Goal: Task Accomplishment & Management: Use online tool/utility

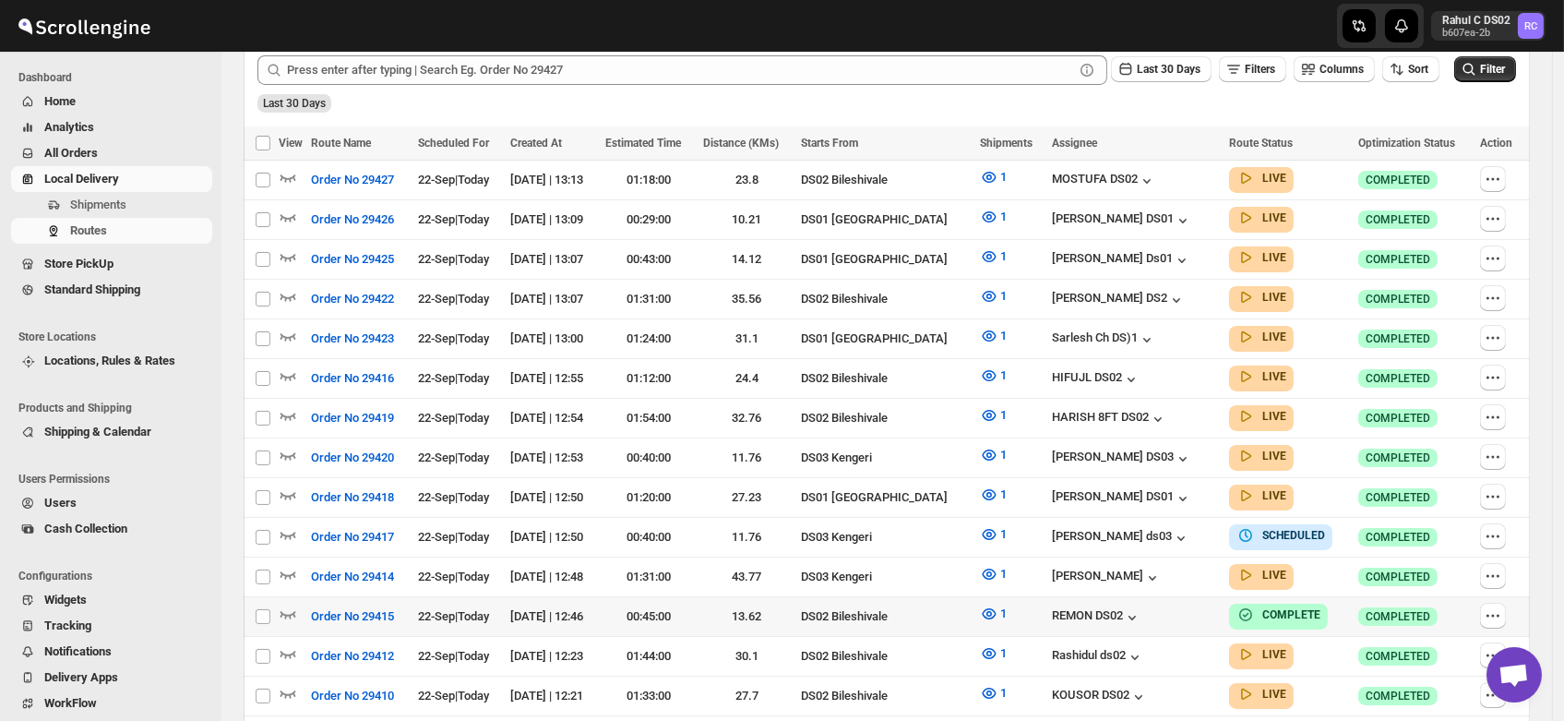
scroll to position [476, 0]
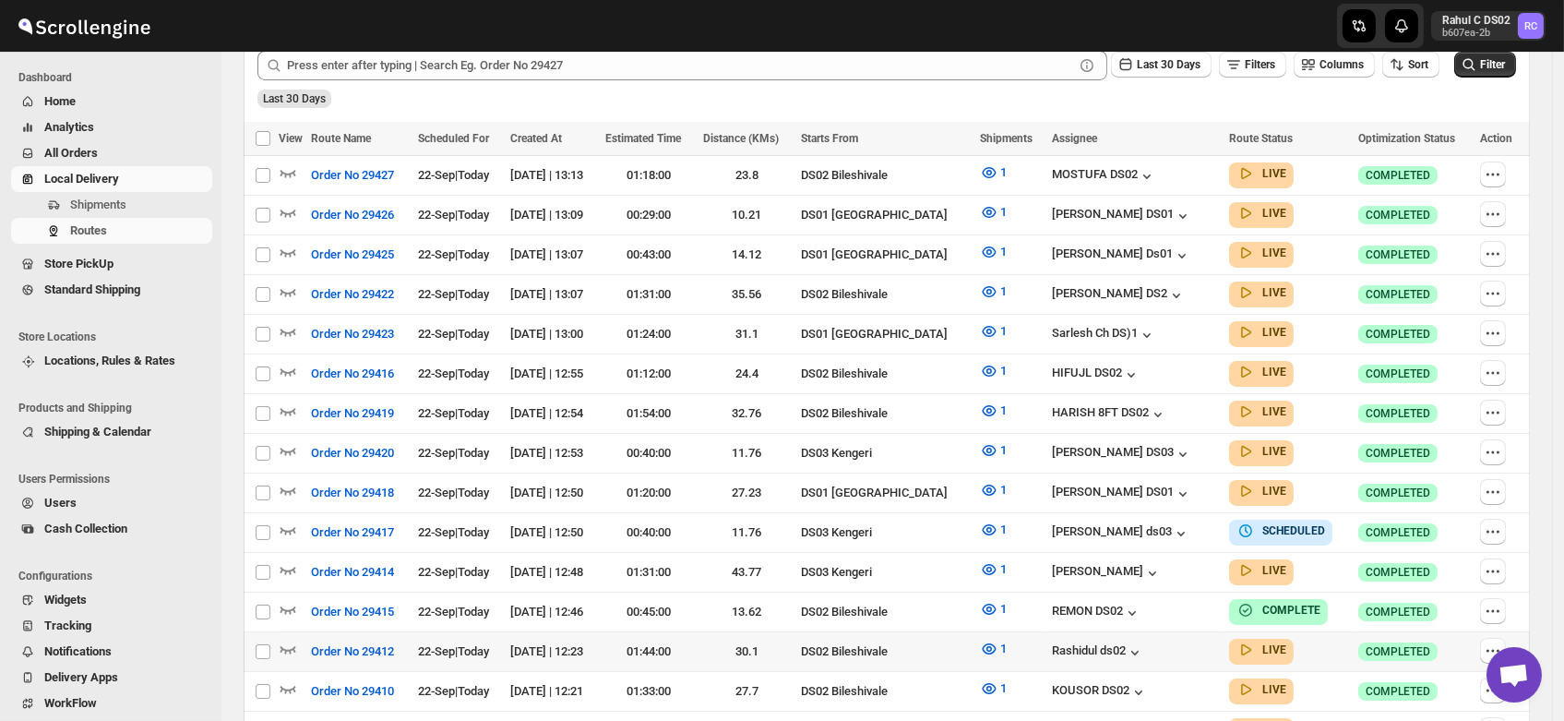
click at [795, 632] on td "30.1" at bounding box center [747, 652] width 98 height 40
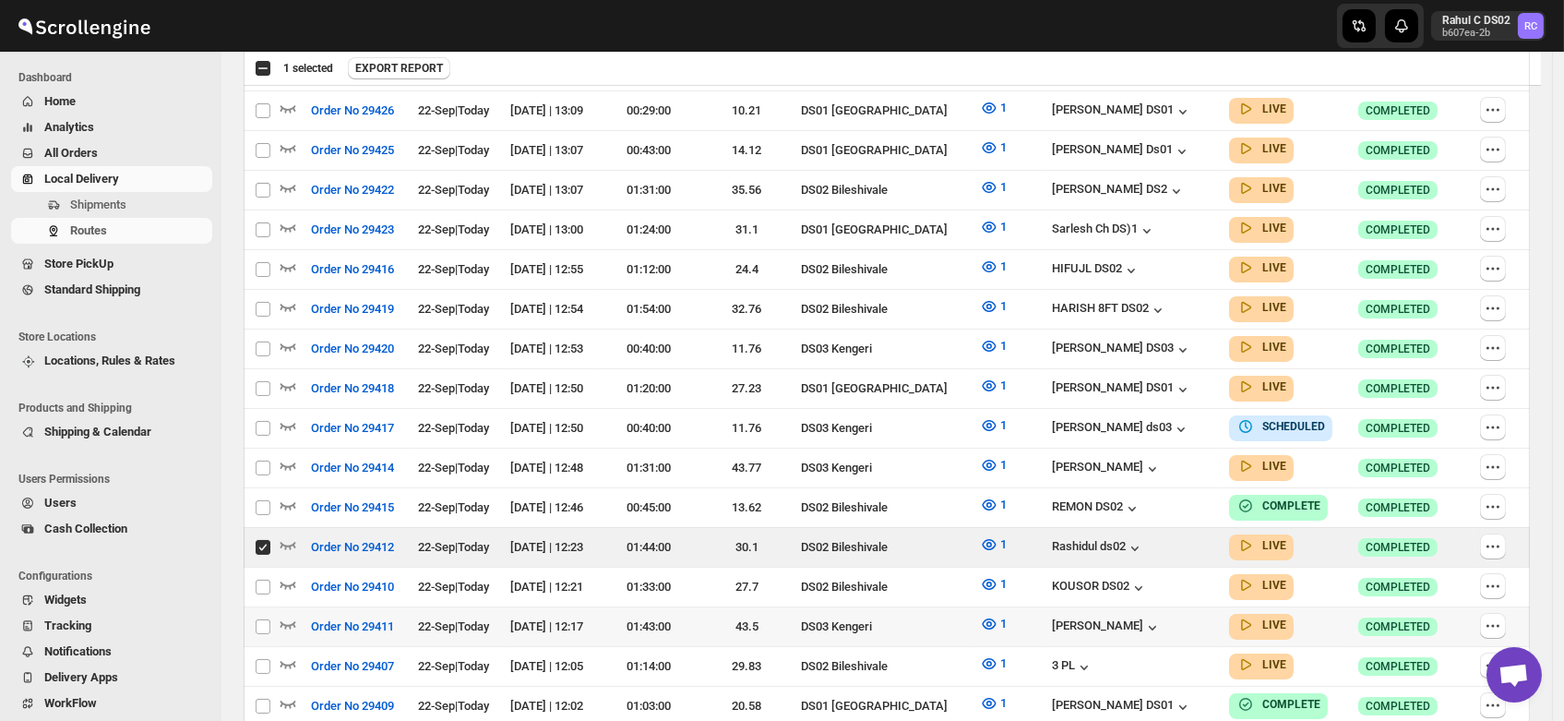
scroll to position [581, 0]
click at [261, 539] on input "Select route" at bounding box center [263, 546] width 15 height 15
checkbox input "false"
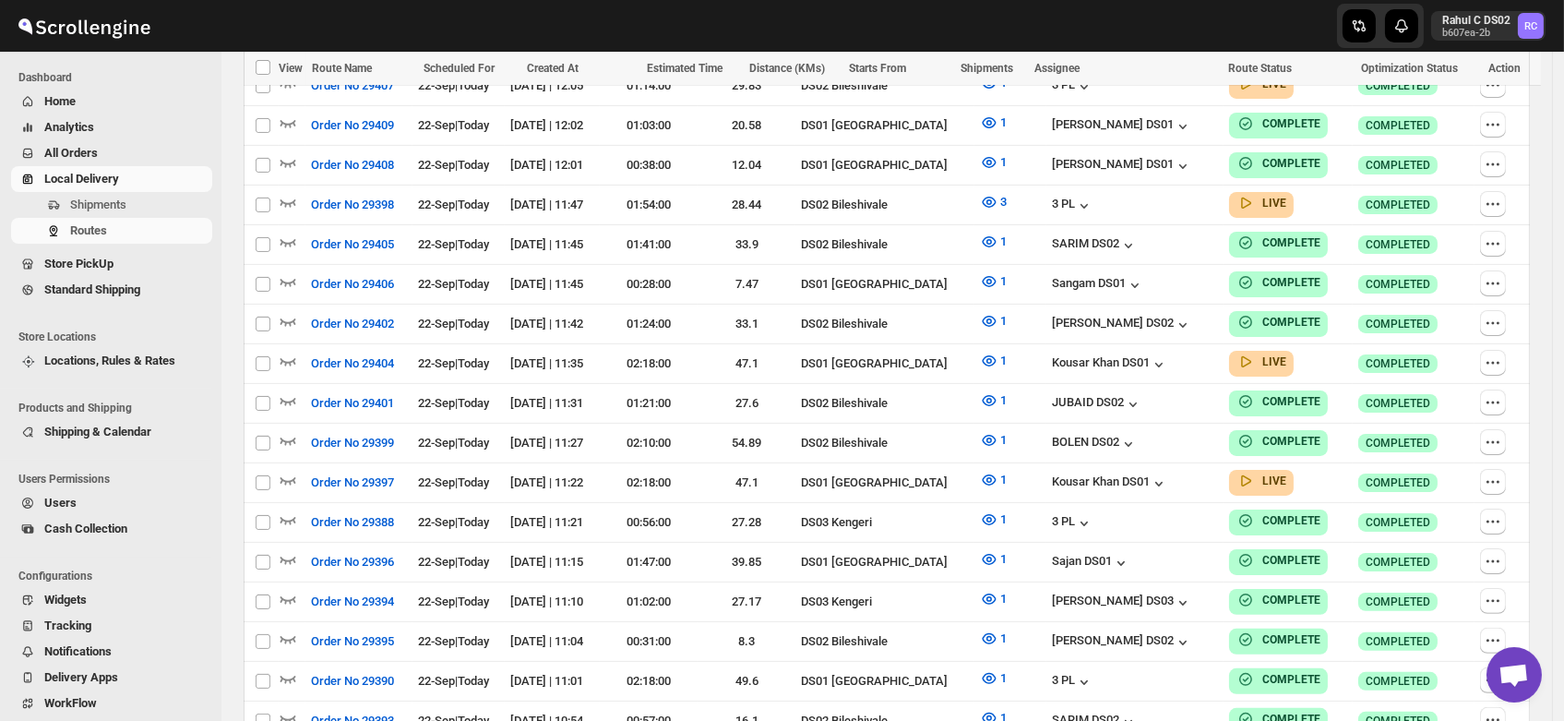
scroll to position [0, 0]
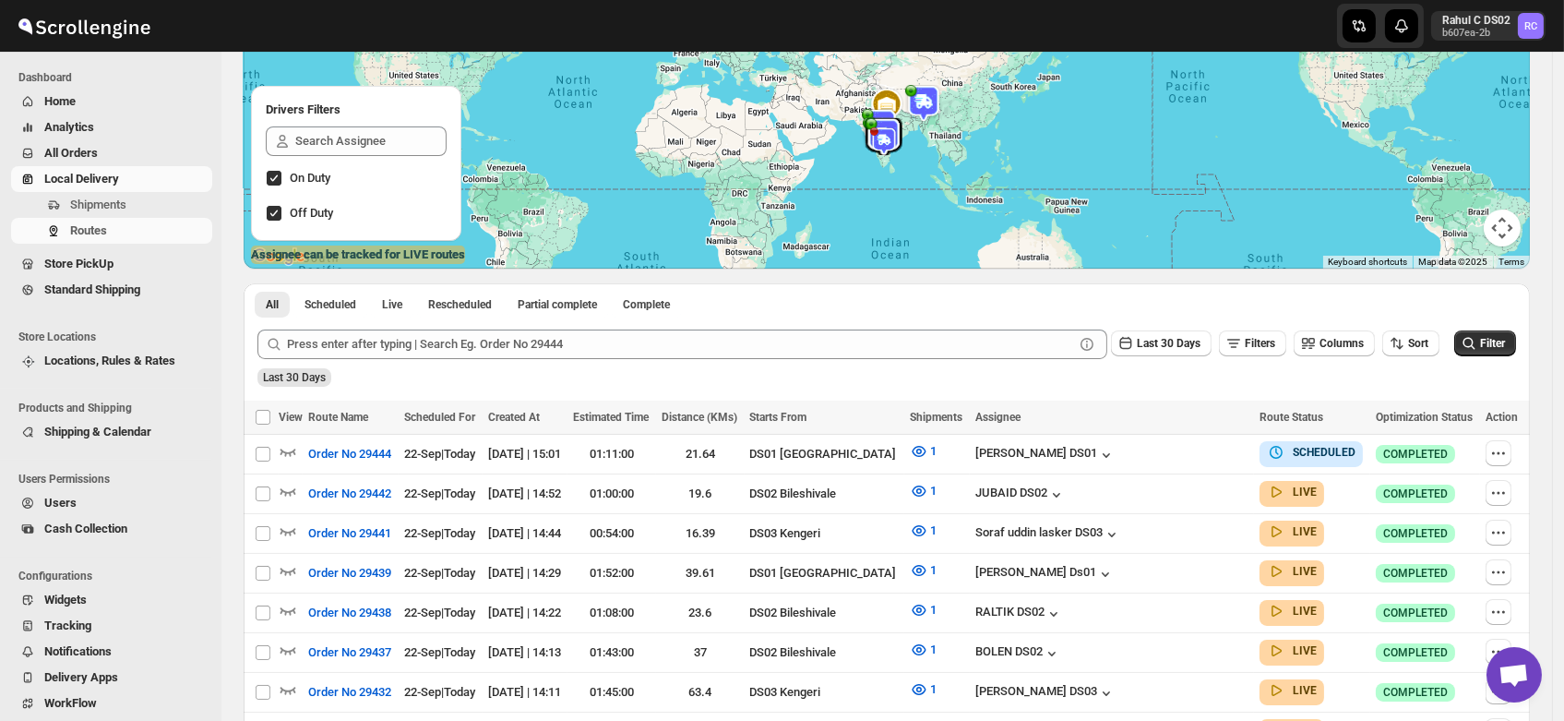
scroll to position [141, 0]
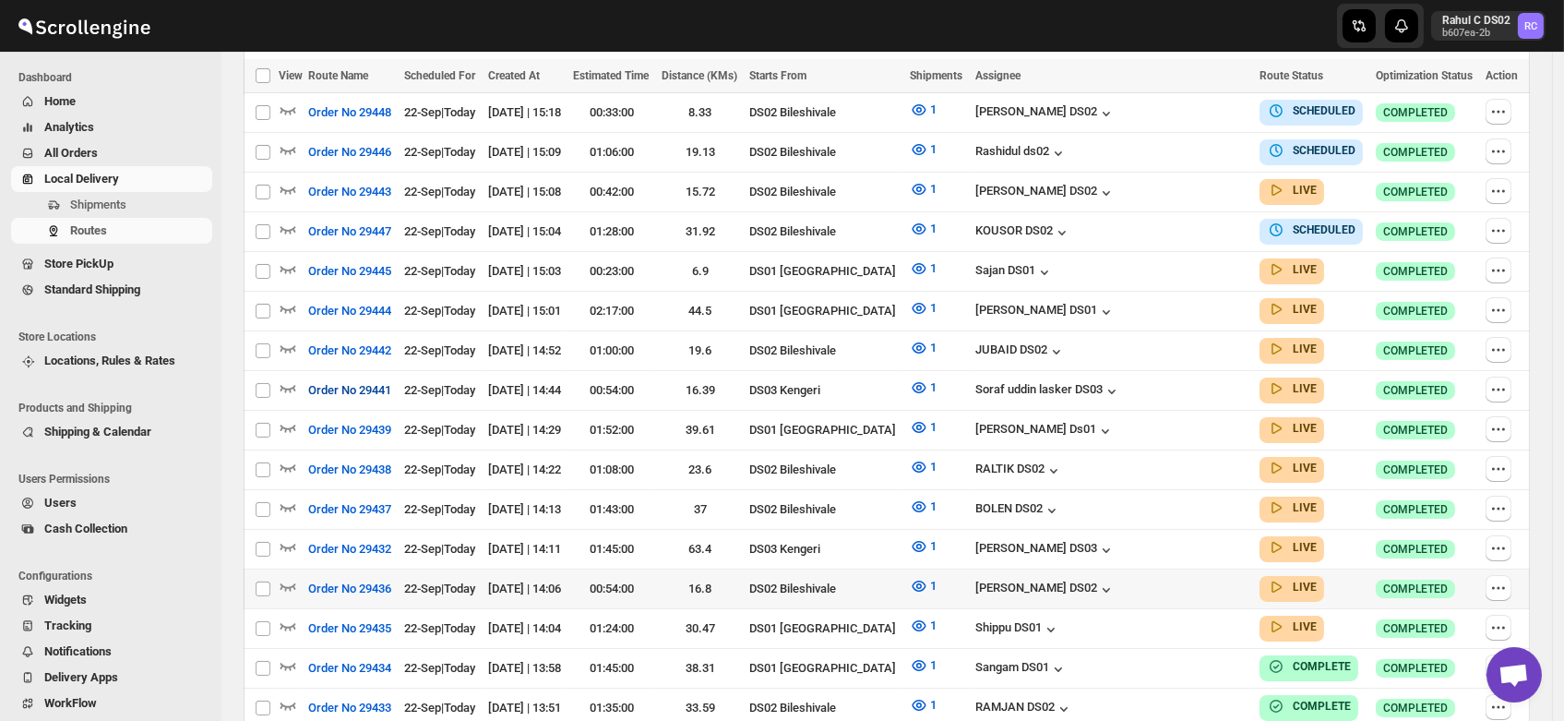
scroll to position [541, 0]
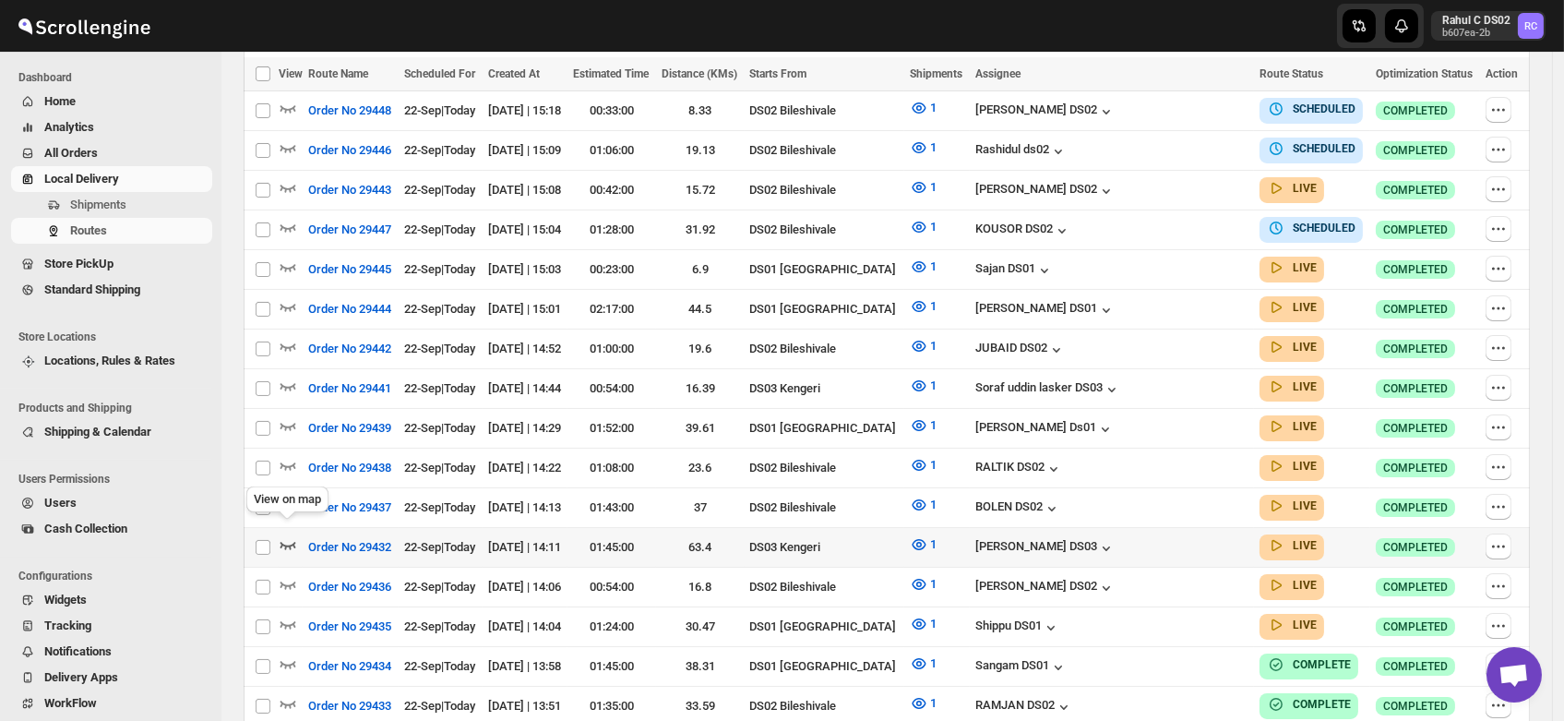
click at [283, 535] on icon "button" at bounding box center [288, 544] width 18 height 18
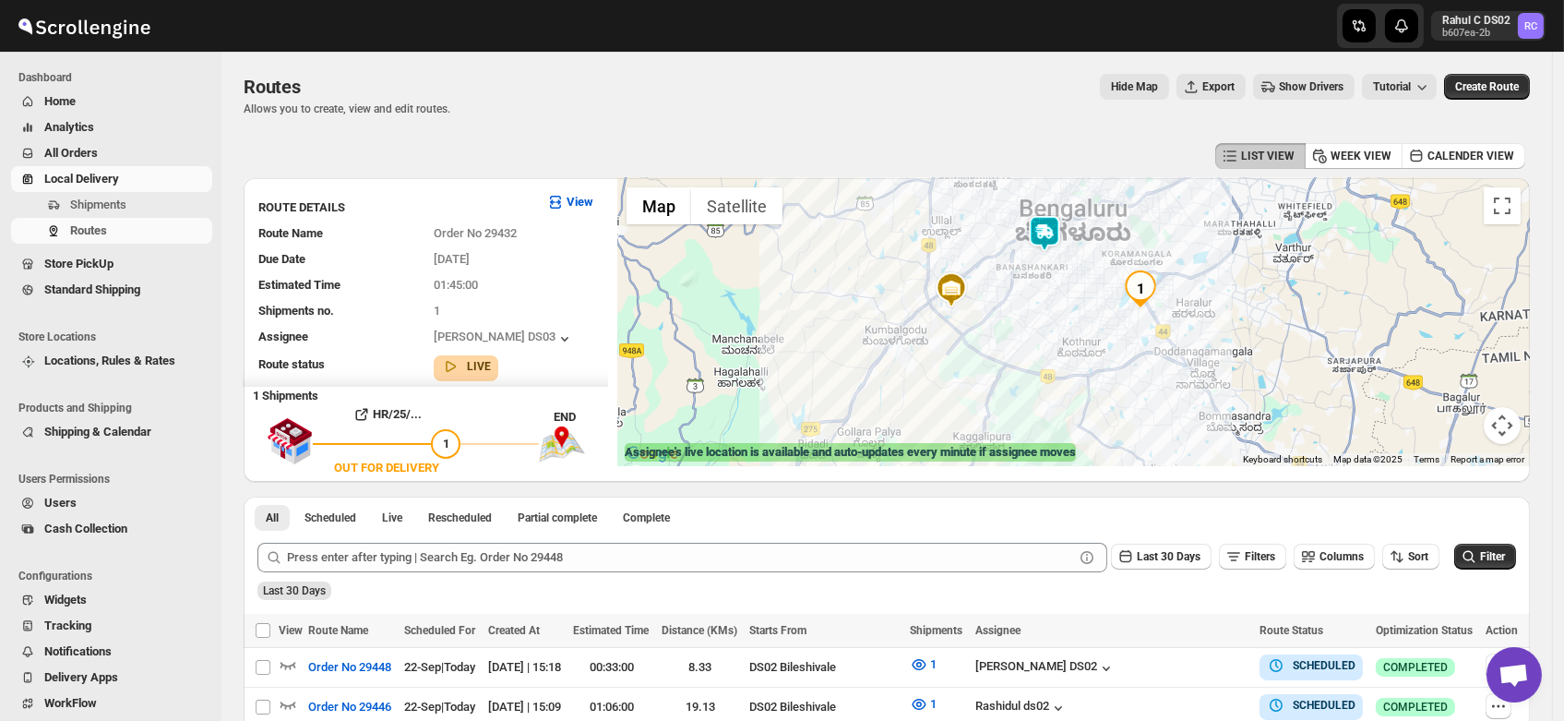
drag, startPoint x: 1038, startPoint y: 262, endPoint x: 1044, endPoint y: 335, distance: 73.2
click at [1044, 335] on div at bounding box center [1073, 322] width 913 height 288
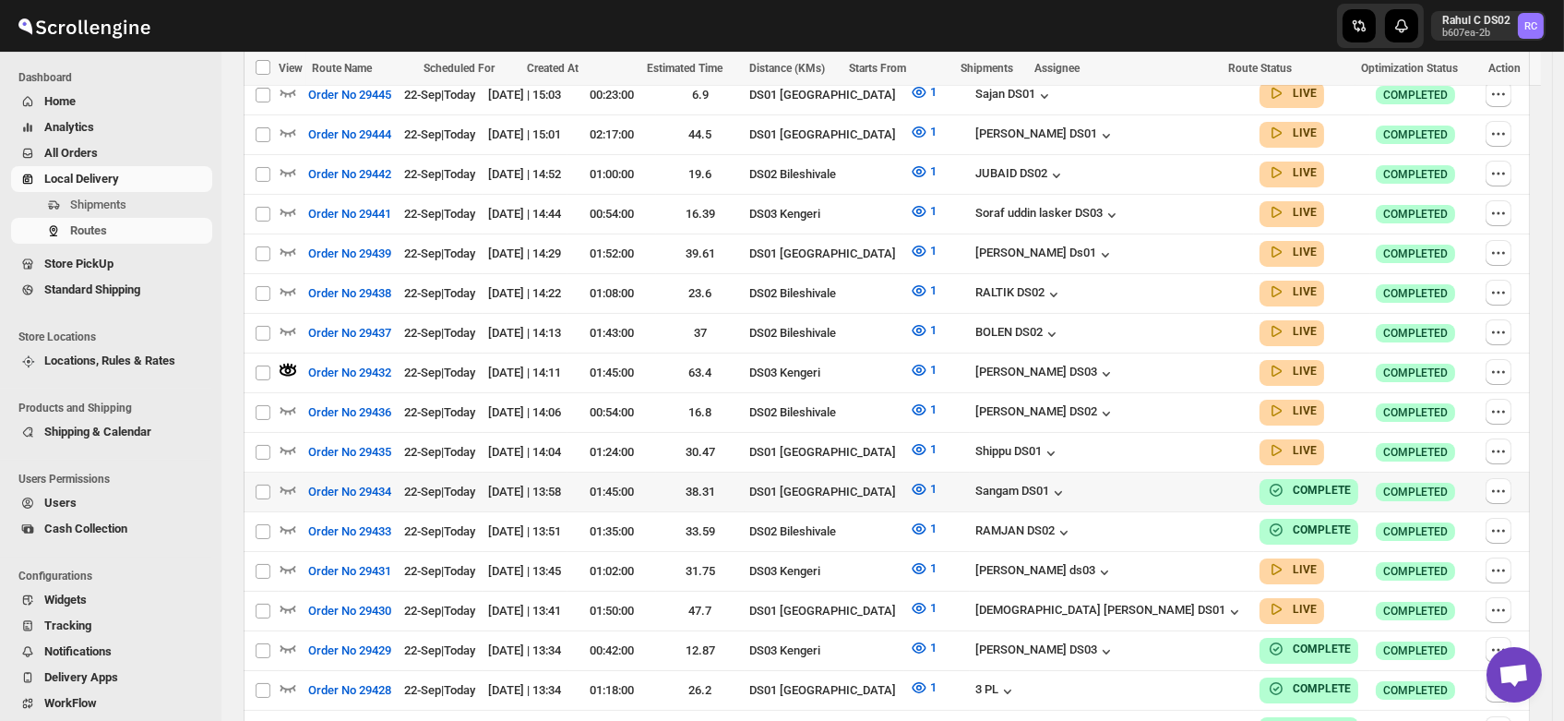
scroll to position [732, 0]
click at [288, 558] on icon "button" at bounding box center [288, 567] width 18 height 18
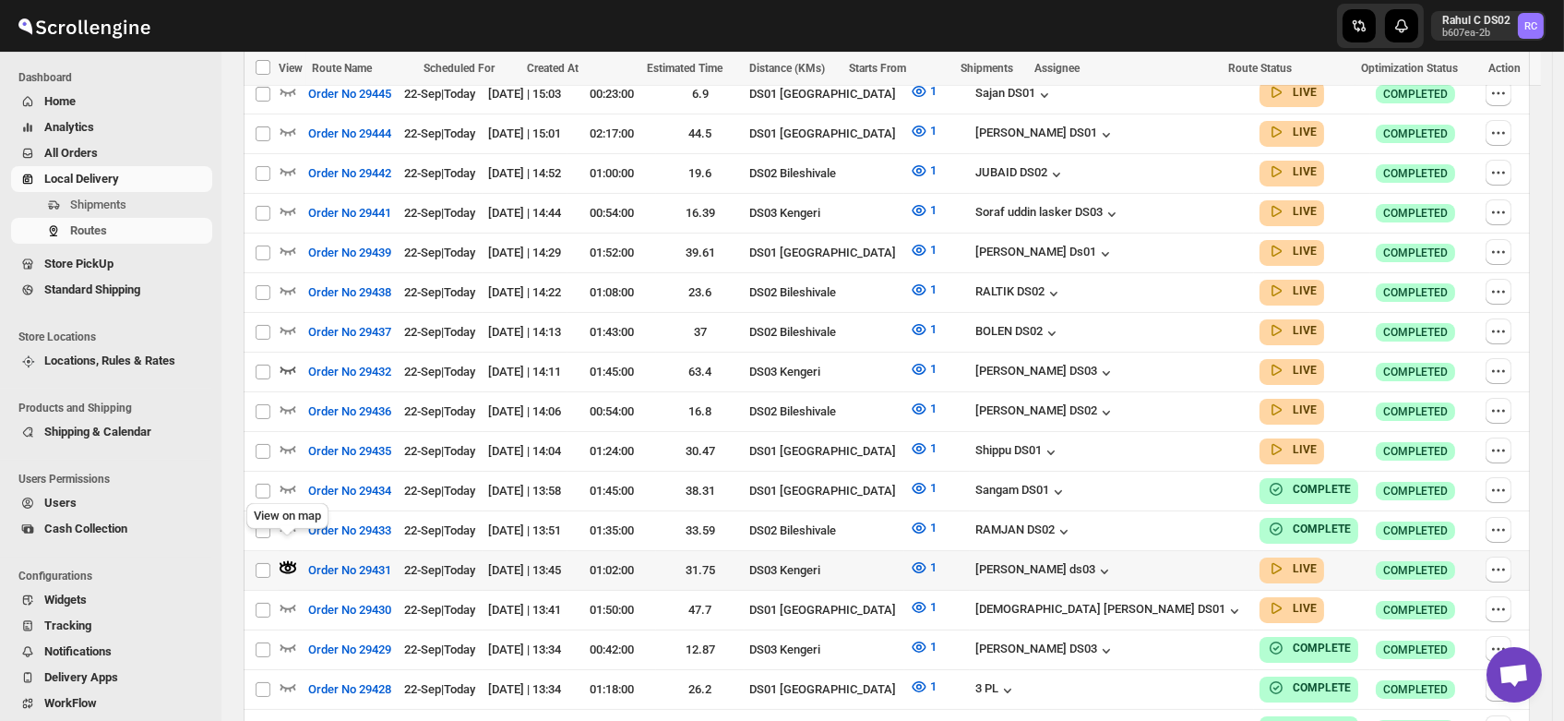
click at [288, 558] on icon "button" at bounding box center [288, 567] width 18 height 18
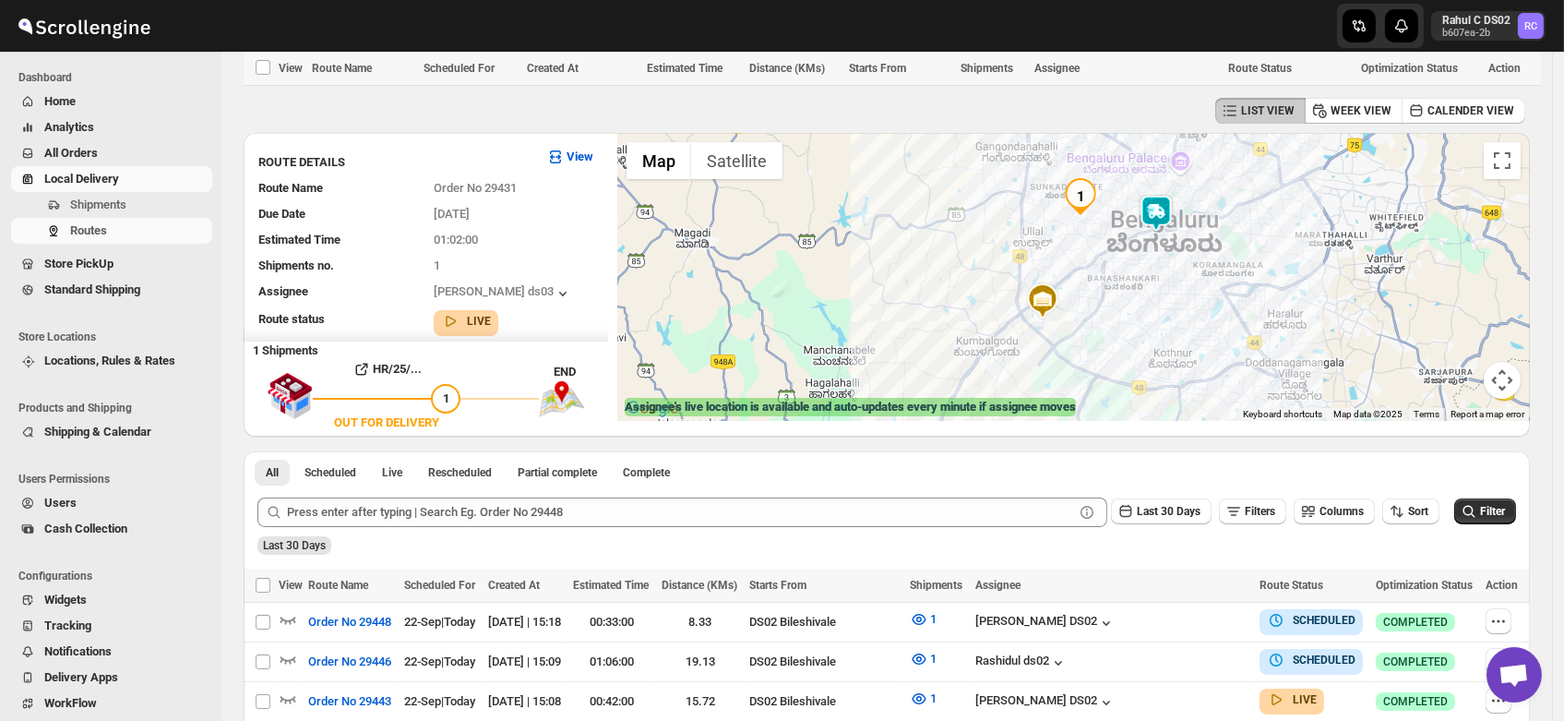
scroll to position [0, 0]
